Goal: Task Accomplishment & Management: Manage account settings

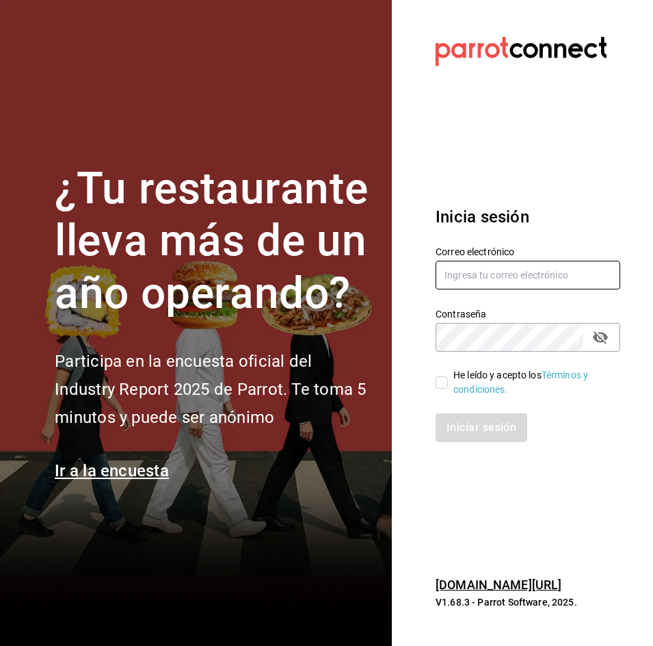
type input "[EMAIL_ADDRESS][DOMAIN_NAME]"
click at [443, 384] on input "He leído y acepto los Términos y condiciones." at bounding box center [442, 382] width 12 height 12
checkbox input "true"
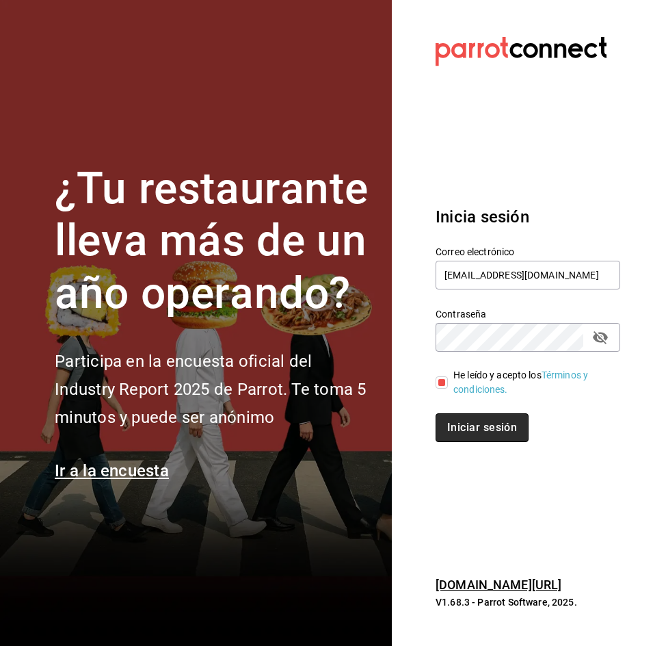
click at [461, 425] on button "Iniciar sesión" at bounding box center [482, 427] width 93 height 29
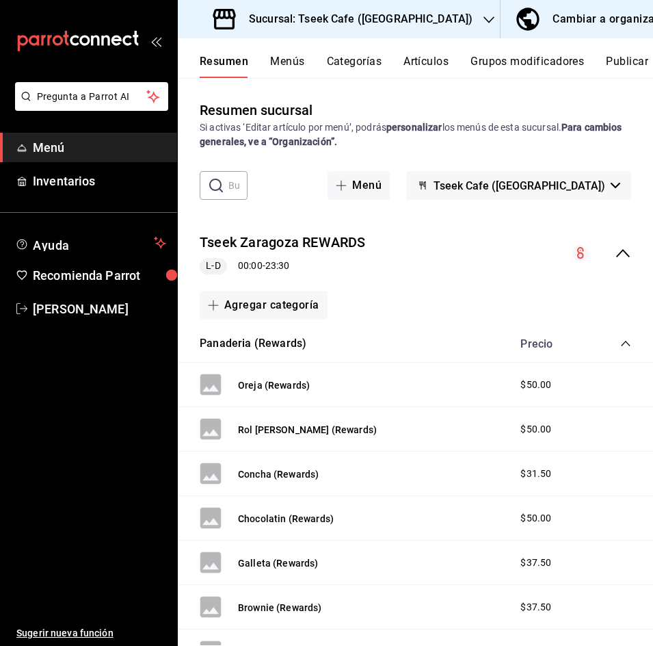
click at [434, 62] on button "Artículos" at bounding box center [426, 66] width 45 height 23
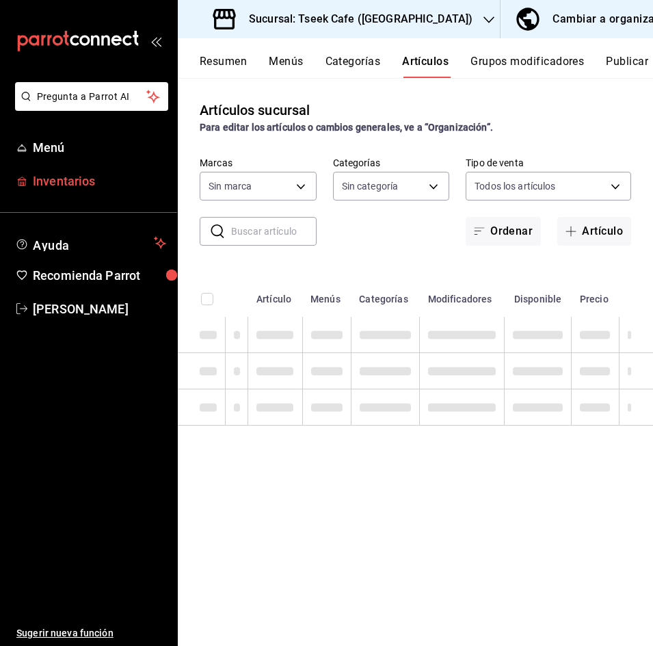
click at [86, 179] on span "Inventarios" at bounding box center [99, 181] width 133 height 18
